Goal: Transaction & Acquisition: Obtain resource

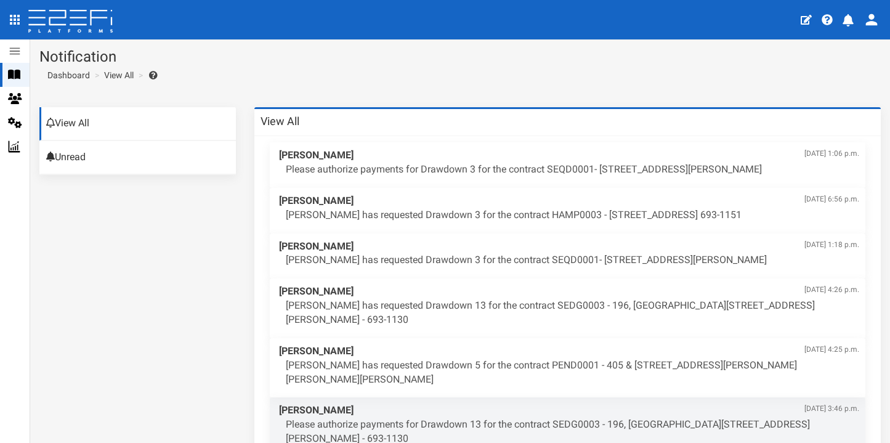
click at [90, 19] on icon at bounding box center [70, 22] width 87 height 25
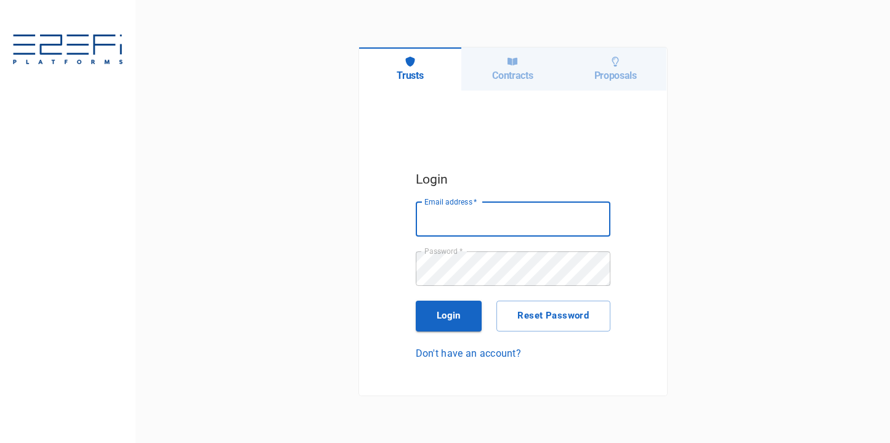
click at [518, 70] on h6 "Contracts" at bounding box center [512, 76] width 41 height 12
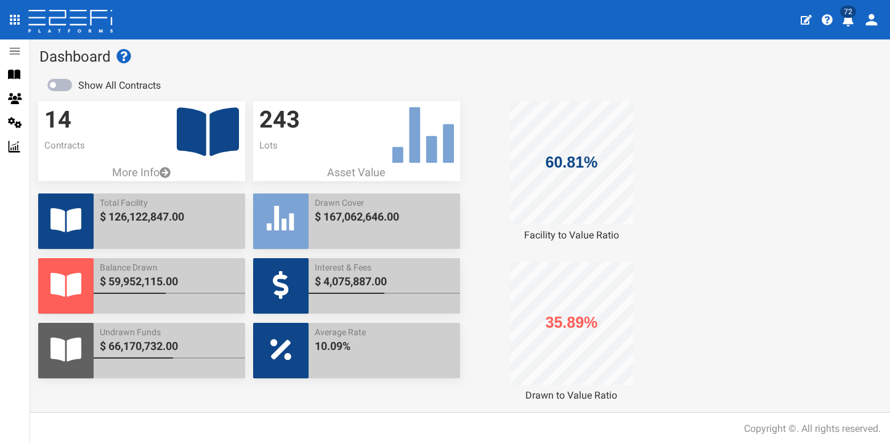
click at [848, 25] on icon "profile" at bounding box center [848, 20] width 12 height 12
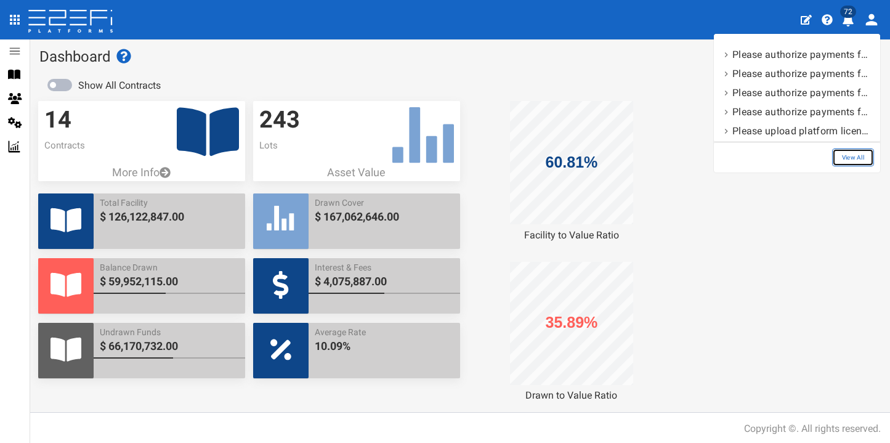
click at [863, 161] on link "View All" at bounding box center [853, 157] width 42 height 18
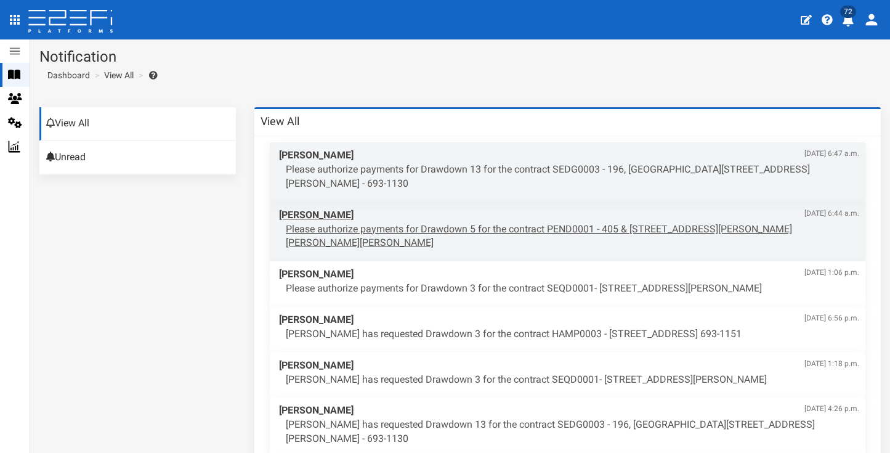
click at [462, 222] on p "Please authorize payments for Drawdown 5 for the contract PEND0001 - 405 & 407 …" at bounding box center [572, 236] width 573 height 28
click at [390, 222] on p "Please authorize payments for Drawdown 5 for the contract PEND0001 - 405 & 407 …" at bounding box center [572, 236] width 573 height 28
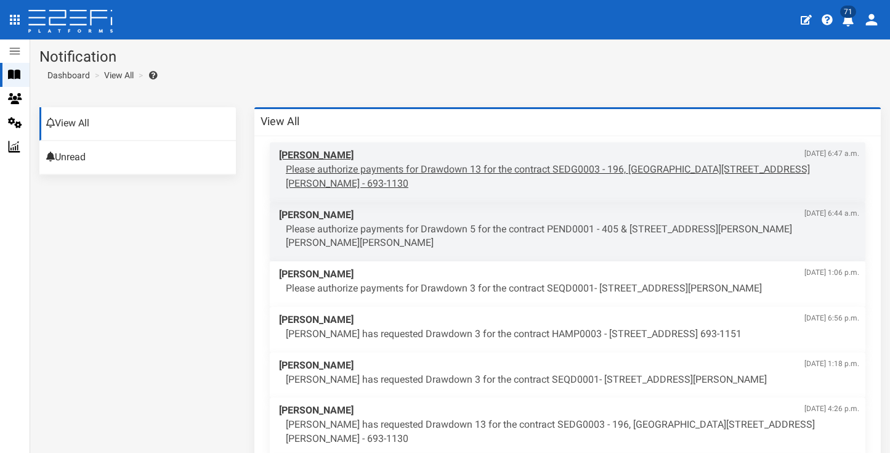
click at [411, 158] on span "Wade Harris Sept. 18, 2025, 6:47 a.m." at bounding box center [569, 155] width 580 height 14
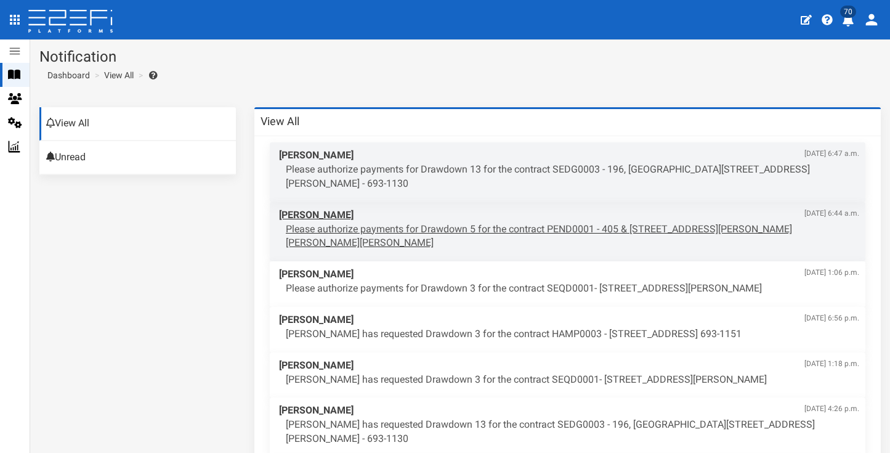
click at [499, 222] on p "Please authorize payments for Drawdown 5 for the contract PEND0001 - 405 & 407 …" at bounding box center [572, 236] width 573 height 28
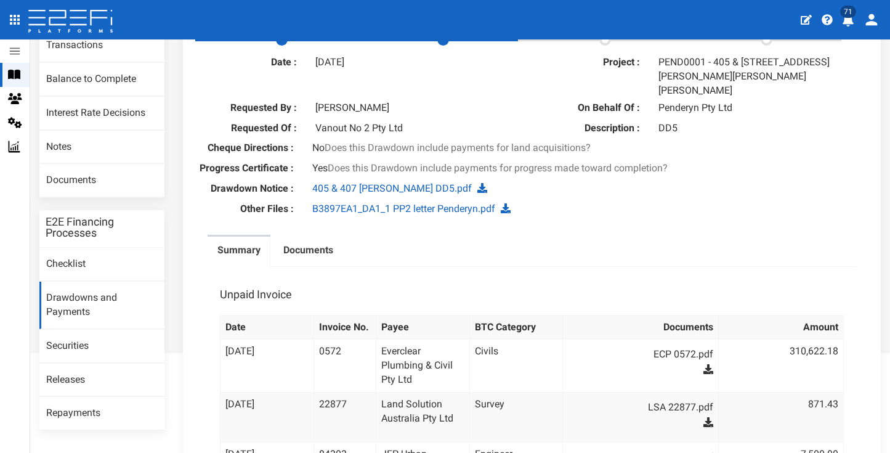
scroll to position [76, 0]
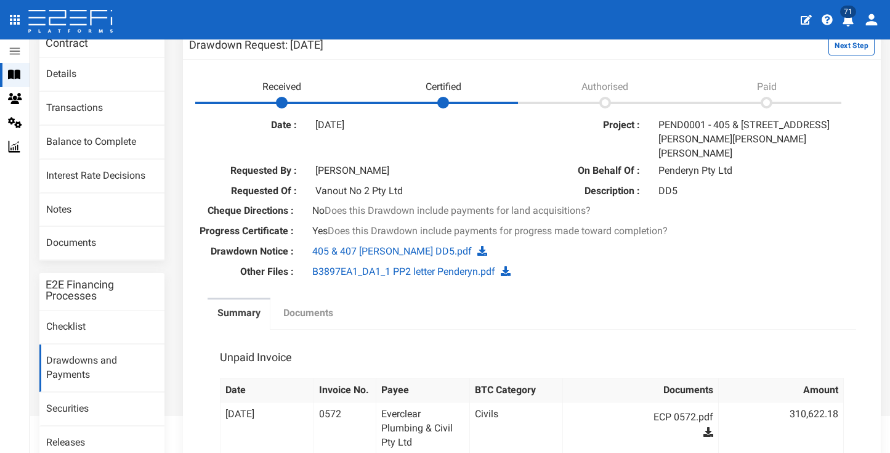
click at [329, 306] on label "Documents" at bounding box center [308, 313] width 50 height 14
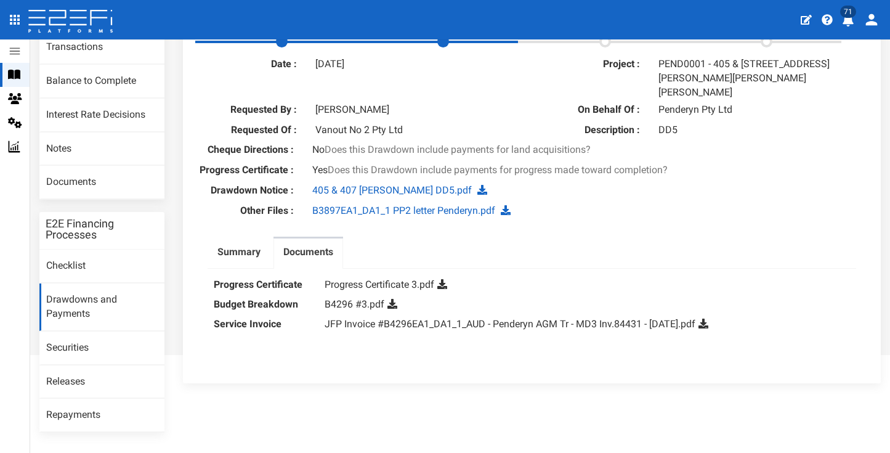
scroll to position [164, 0]
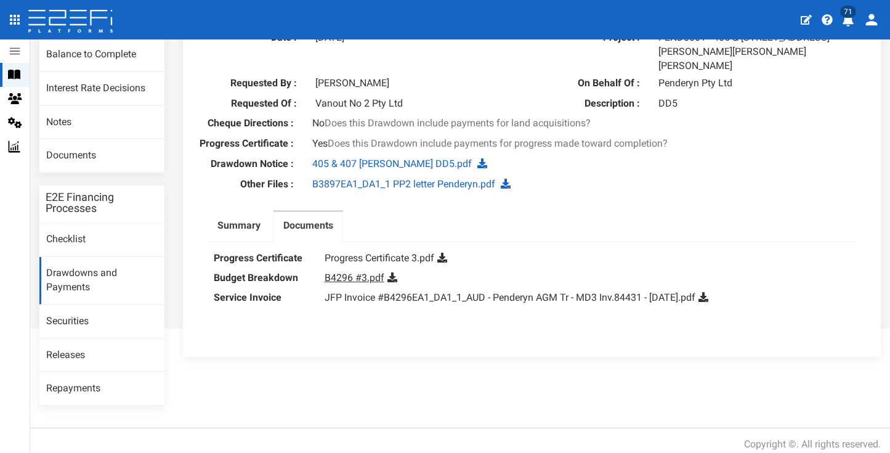
click at [358, 272] on link "B4296 #3.pdf" at bounding box center [354, 278] width 60 height 12
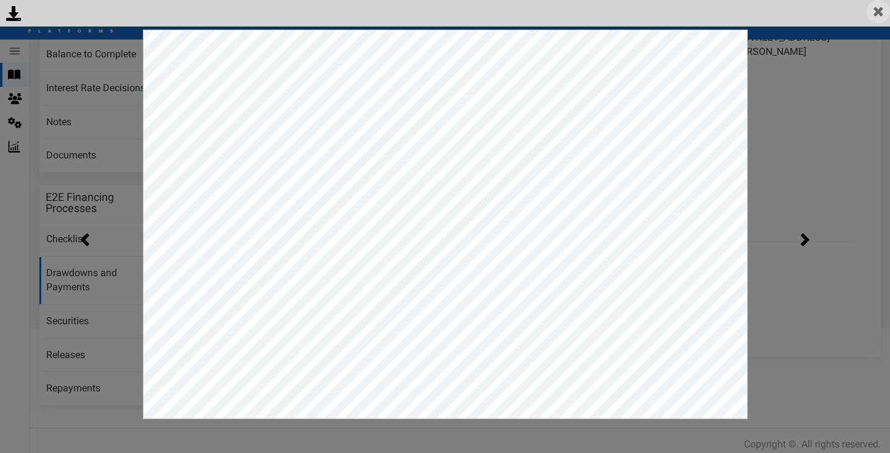
click at [871, 15] on img at bounding box center [877, 11] width 23 height 23
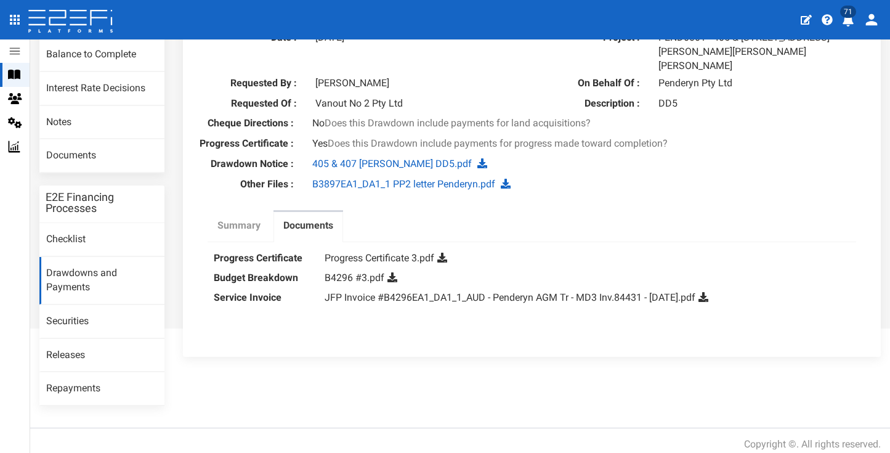
click at [235, 219] on label "Summary" at bounding box center [238, 226] width 43 height 14
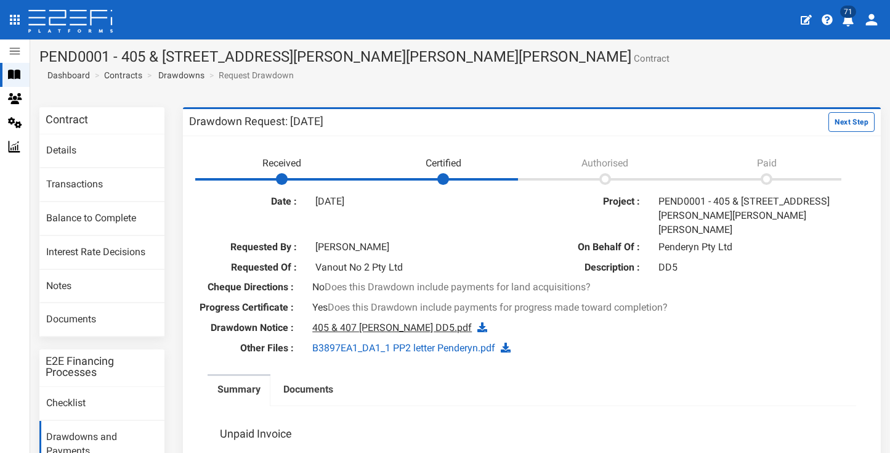
click at [401, 321] on link "405 & 407 [PERSON_NAME] DD5.pdf" at bounding box center [391, 327] width 159 height 12
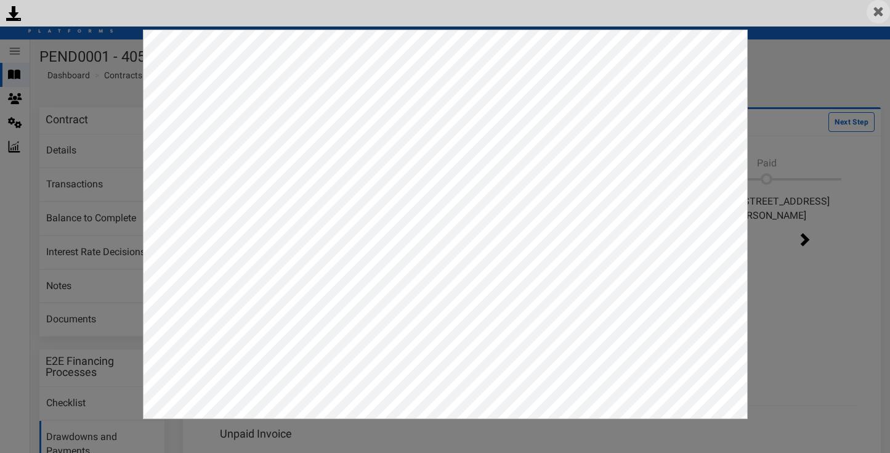
click at [871, 13] on img at bounding box center [877, 11] width 23 height 23
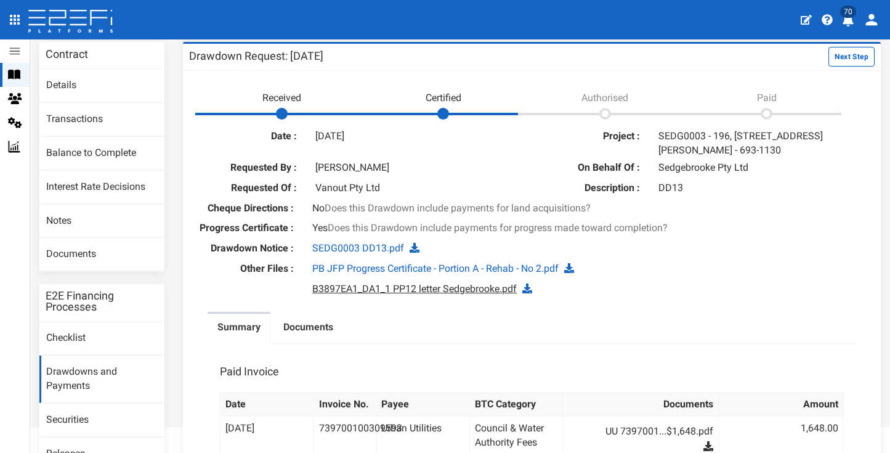
scroll to position [44, 0]
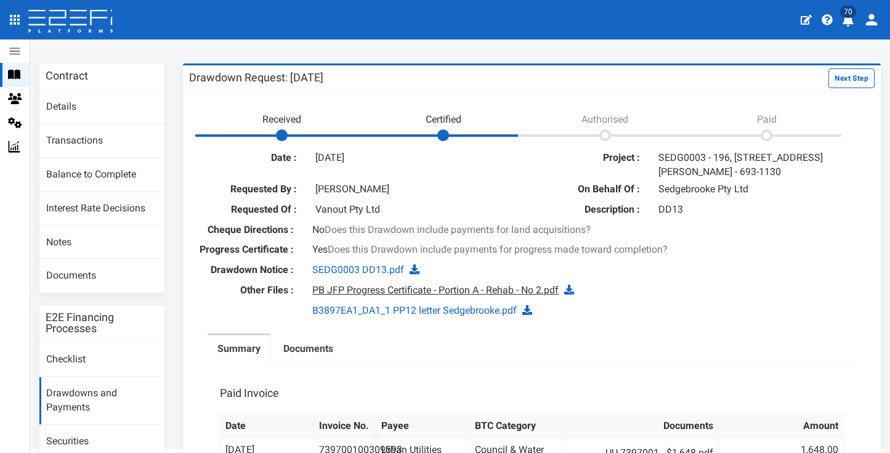
click at [378, 285] on link "PB JFP Progress Certificate - Portion A - Rehab - No 2.pdf" at bounding box center [435, 290] width 246 height 12
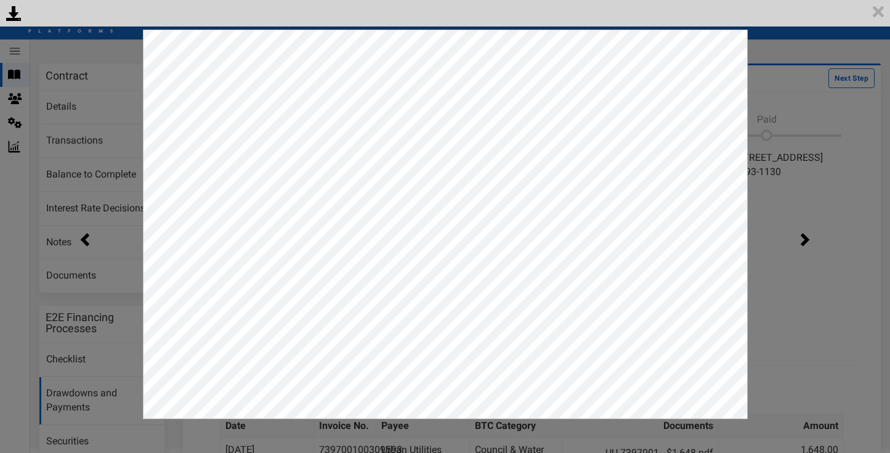
scroll to position [0, 0]
click at [879, 9] on img at bounding box center [877, 11] width 23 height 23
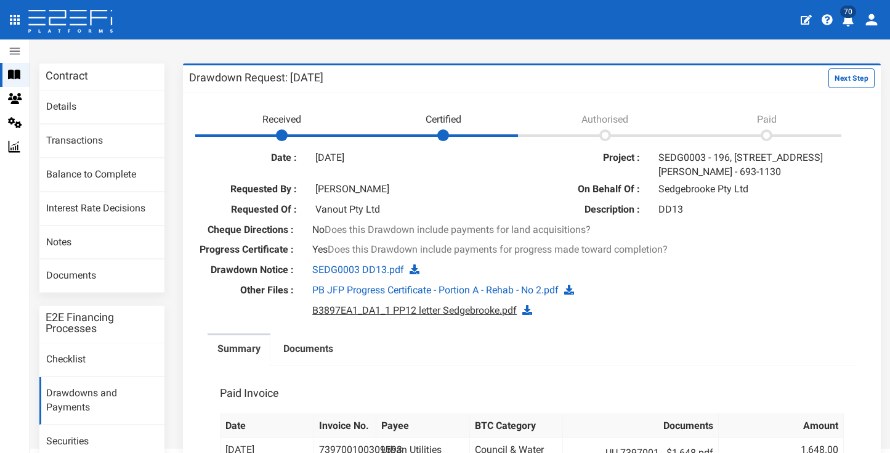
click at [372, 306] on link "B3897EA1_DA1_1 PP12 letter Sedgebrooke.pdf" at bounding box center [414, 310] width 204 height 12
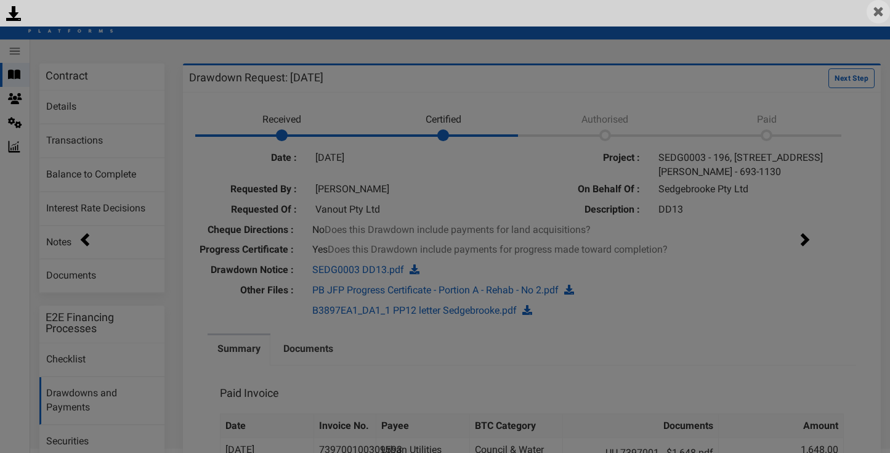
click at [881, 17] on img at bounding box center [877, 11] width 23 height 23
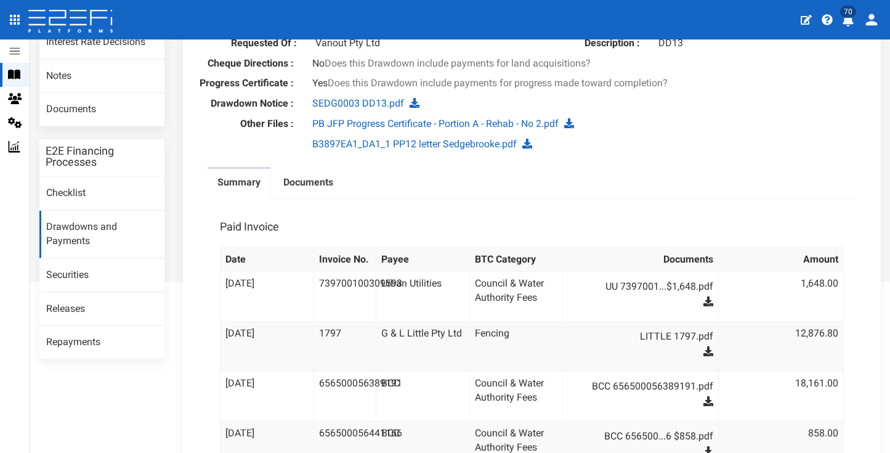
scroll to position [198, 0]
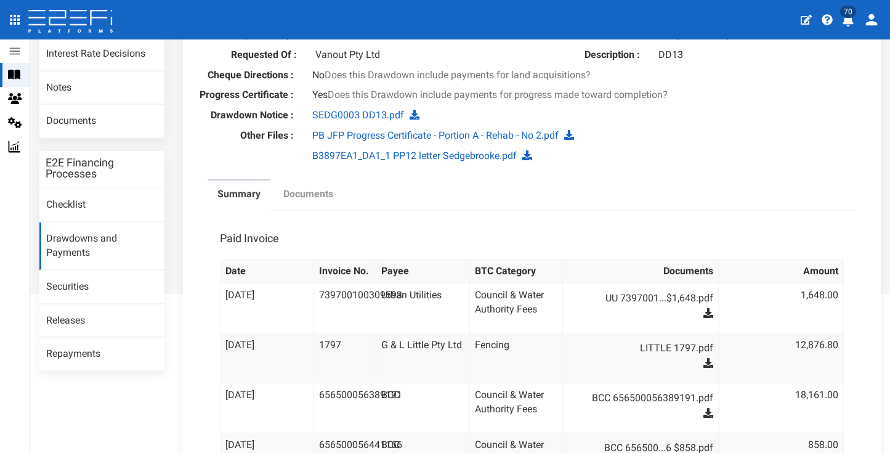
click at [325, 187] on label "Documents" at bounding box center [308, 194] width 50 height 14
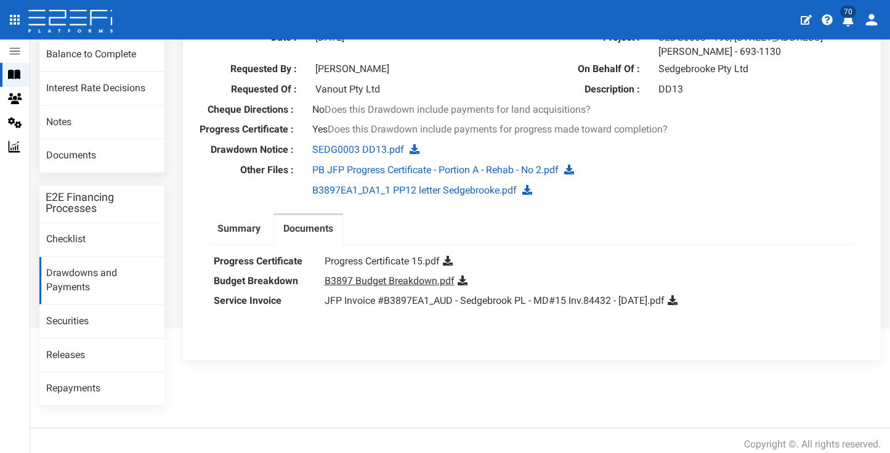
click at [380, 275] on link "B3897 Budget Breakdown.pdf" at bounding box center [389, 281] width 130 height 12
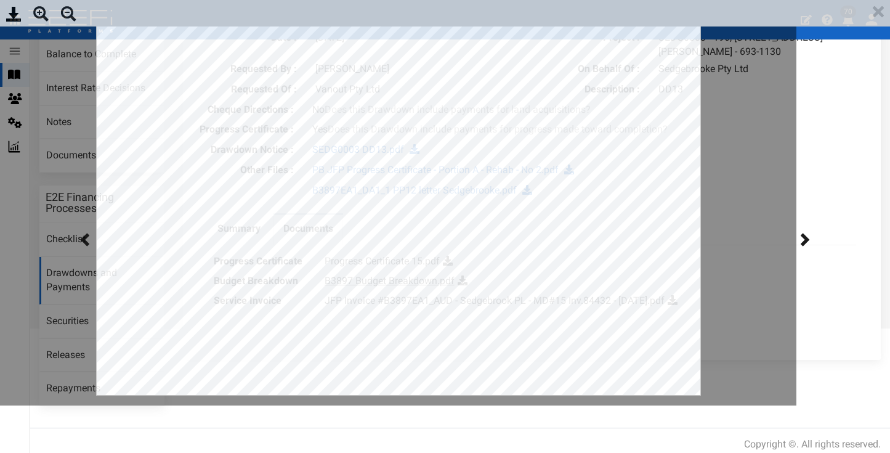
scroll to position [0, 0]
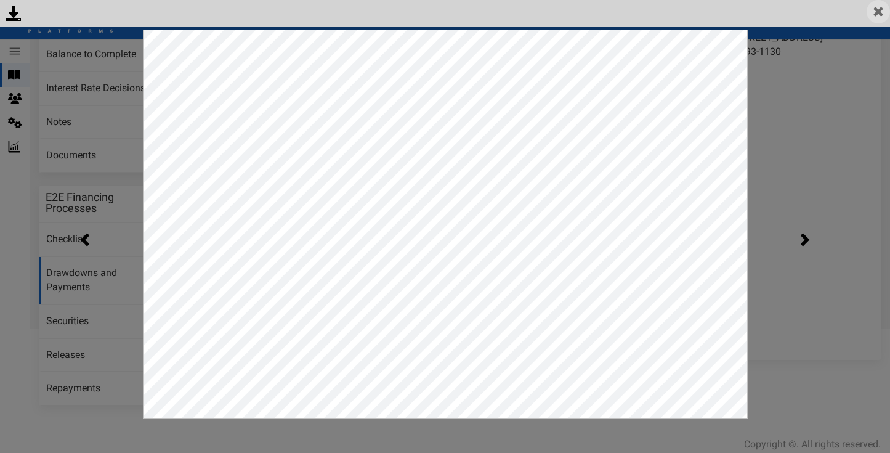
click at [880, 18] on img at bounding box center [877, 11] width 23 height 23
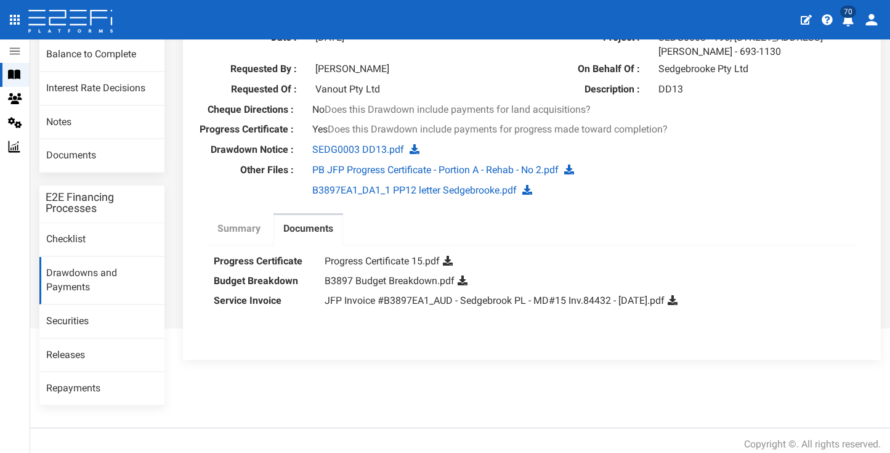
click at [228, 222] on label "Summary" at bounding box center [238, 229] width 43 height 14
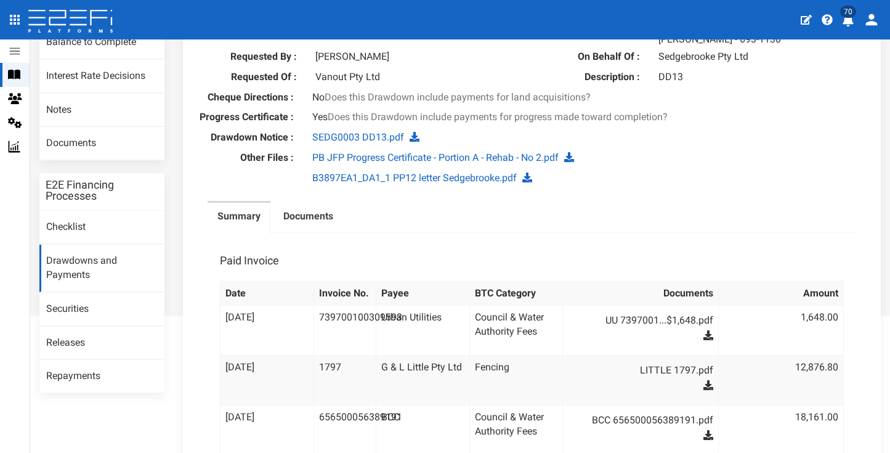
scroll to position [108, 0]
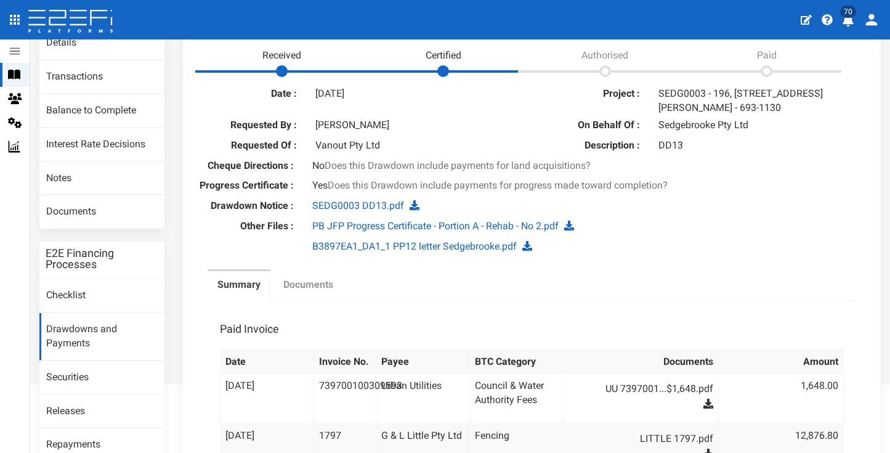
click at [306, 286] on link "Documents" at bounding box center [308, 286] width 70 height 31
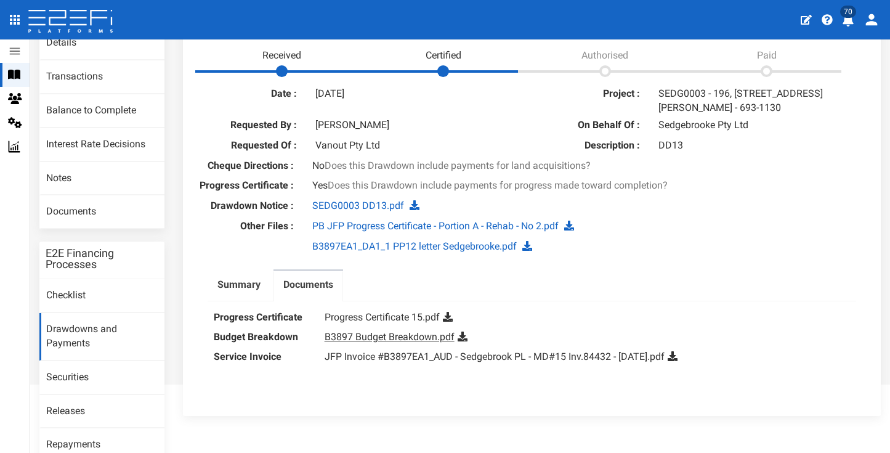
click at [368, 331] on link "B3897 Budget Breakdown.pdf" at bounding box center [389, 337] width 130 height 12
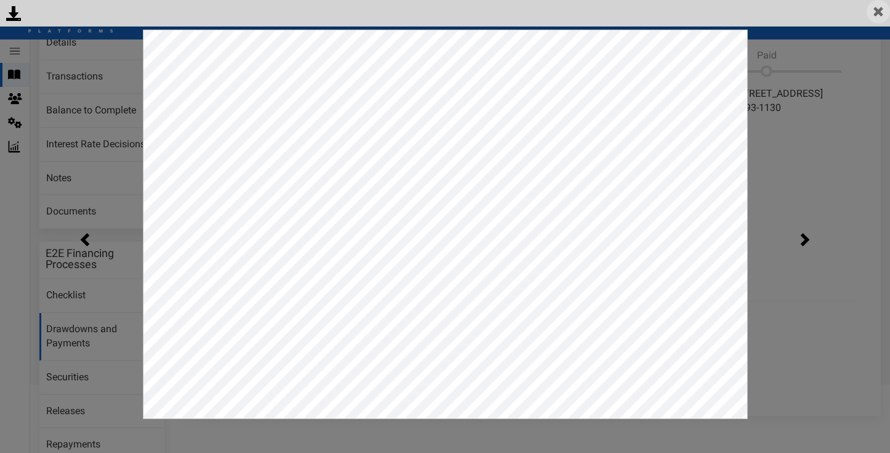
click at [876, 18] on img at bounding box center [877, 11] width 23 height 23
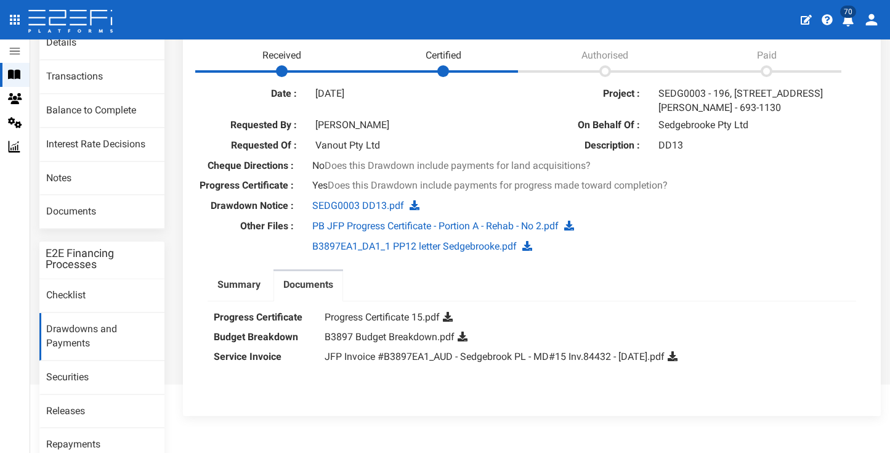
scroll to position [164, 0]
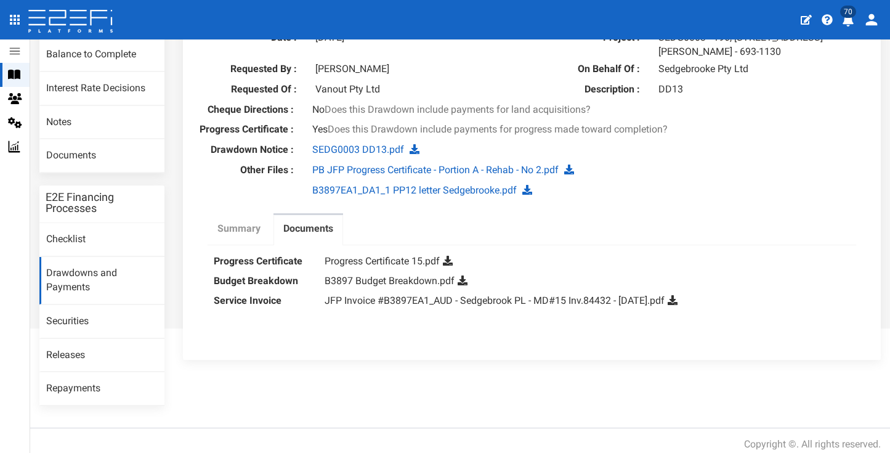
click at [246, 222] on label "Summary" at bounding box center [238, 229] width 43 height 14
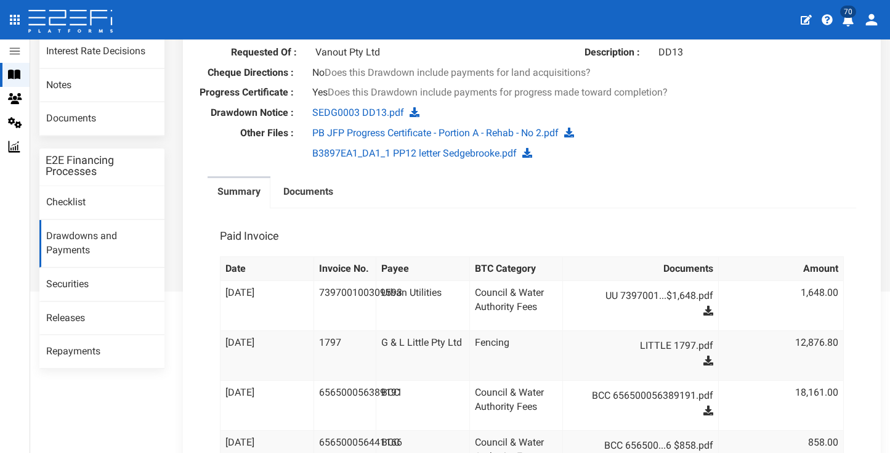
scroll to position [93, 0]
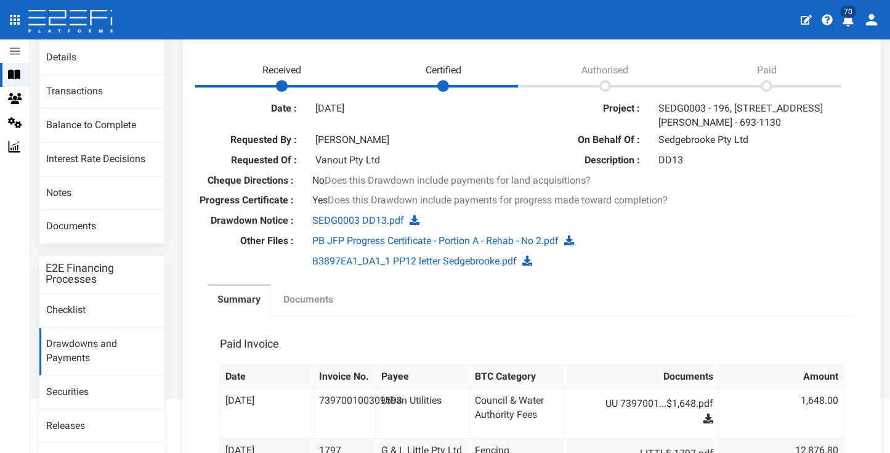
click at [319, 292] on label "Documents" at bounding box center [308, 299] width 50 height 14
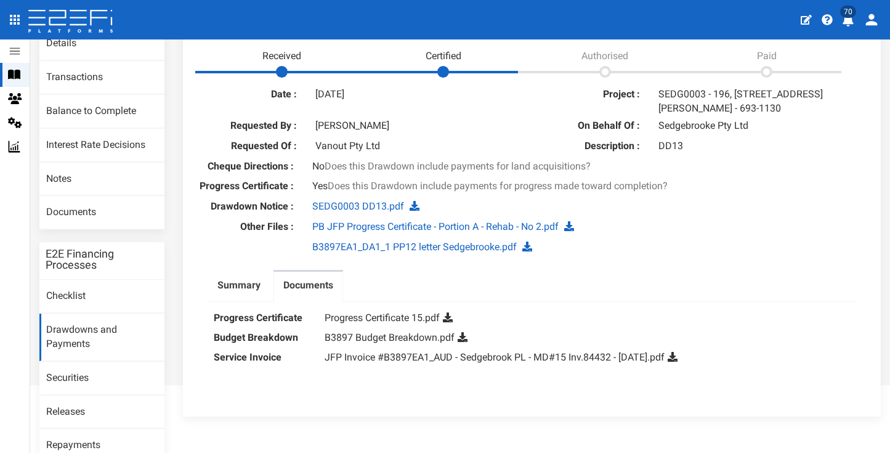
scroll to position [146, 0]
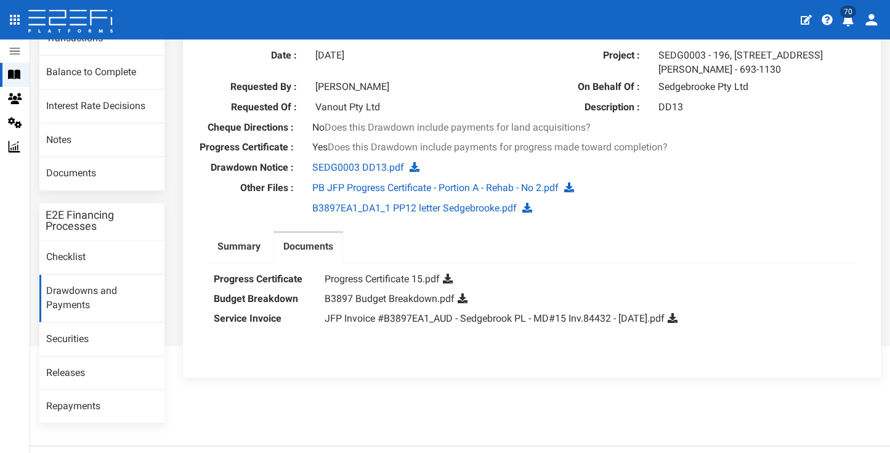
click at [446, 274] on icon at bounding box center [448, 278] width 10 height 10
click at [460, 295] on icon at bounding box center [462, 298] width 10 height 10
drag, startPoint x: 230, startPoint y: 249, endPoint x: 360, endPoint y: 265, distance: 131.6
click at [230, 249] on link "Summary" at bounding box center [238, 248] width 63 height 31
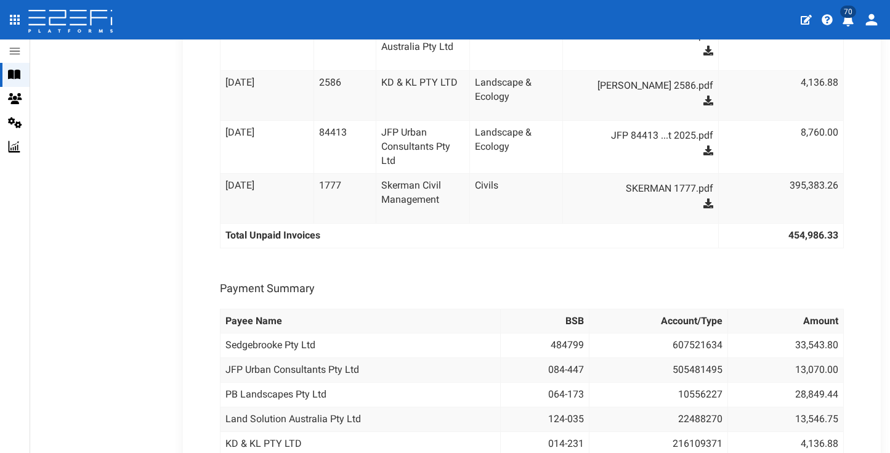
scroll to position [1018, 0]
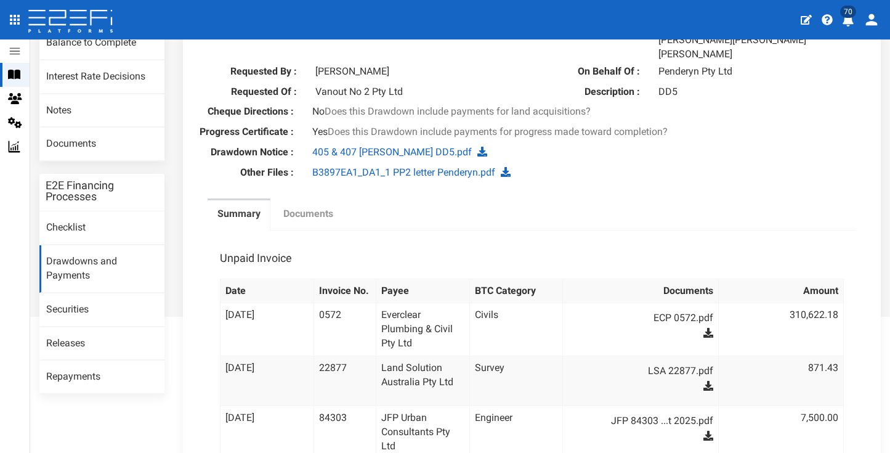
click at [329, 207] on label "Documents" at bounding box center [308, 214] width 50 height 14
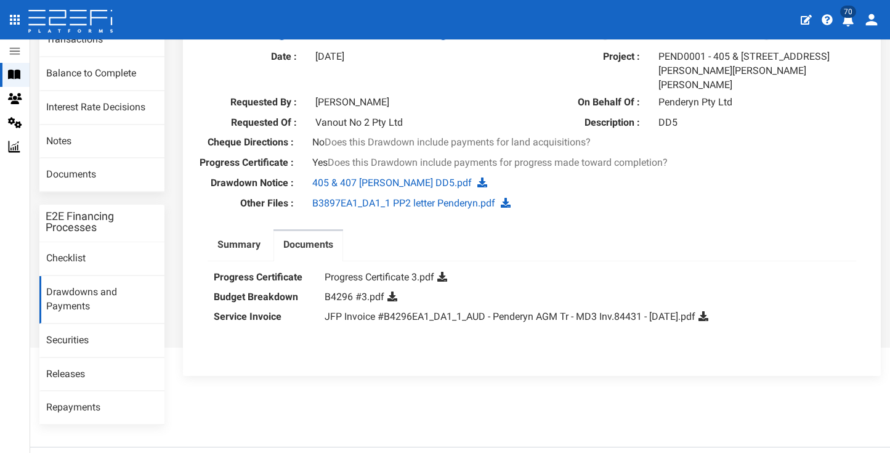
scroll to position [164, 0]
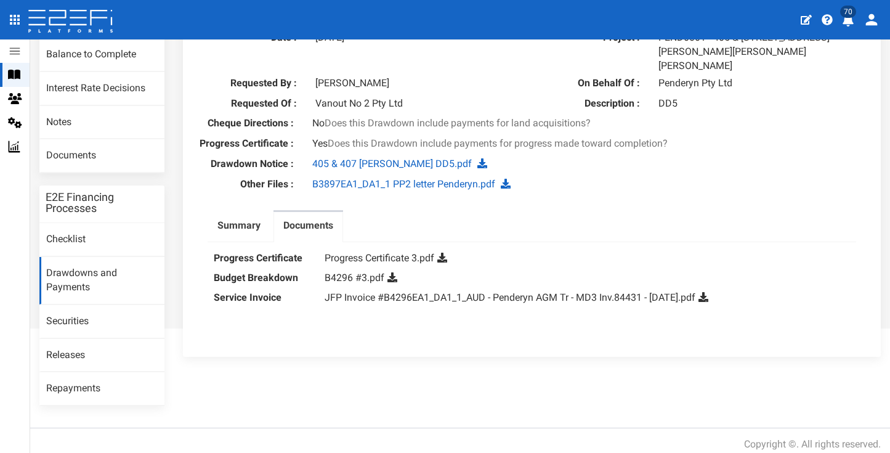
click at [446, 252] on icon at bounding box center [442, 257] width 10 height 10
click at [393, 272] on icon at bounding box center [392, 277] width 10 height 10
click at [241, 219] on label "Summary" at bounding box center [238, 226] width 43 height 14
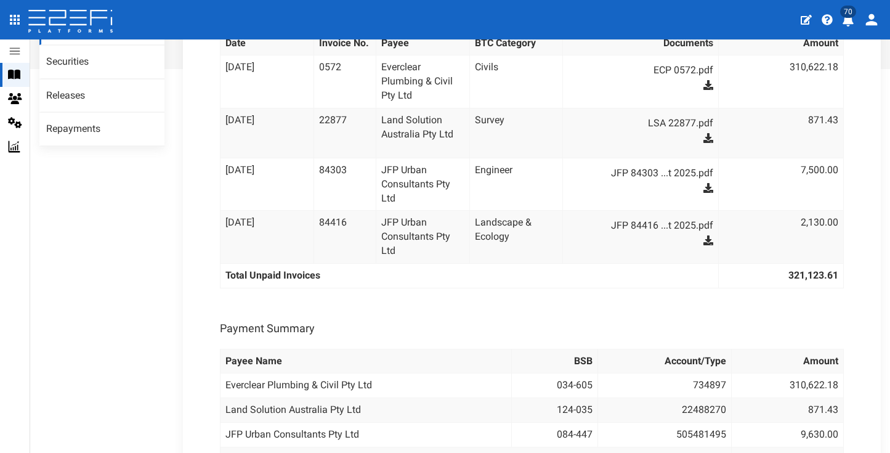
scroll to position [523, 0]
